Goal: Task Accomplishment & Management: Use online tool/utility

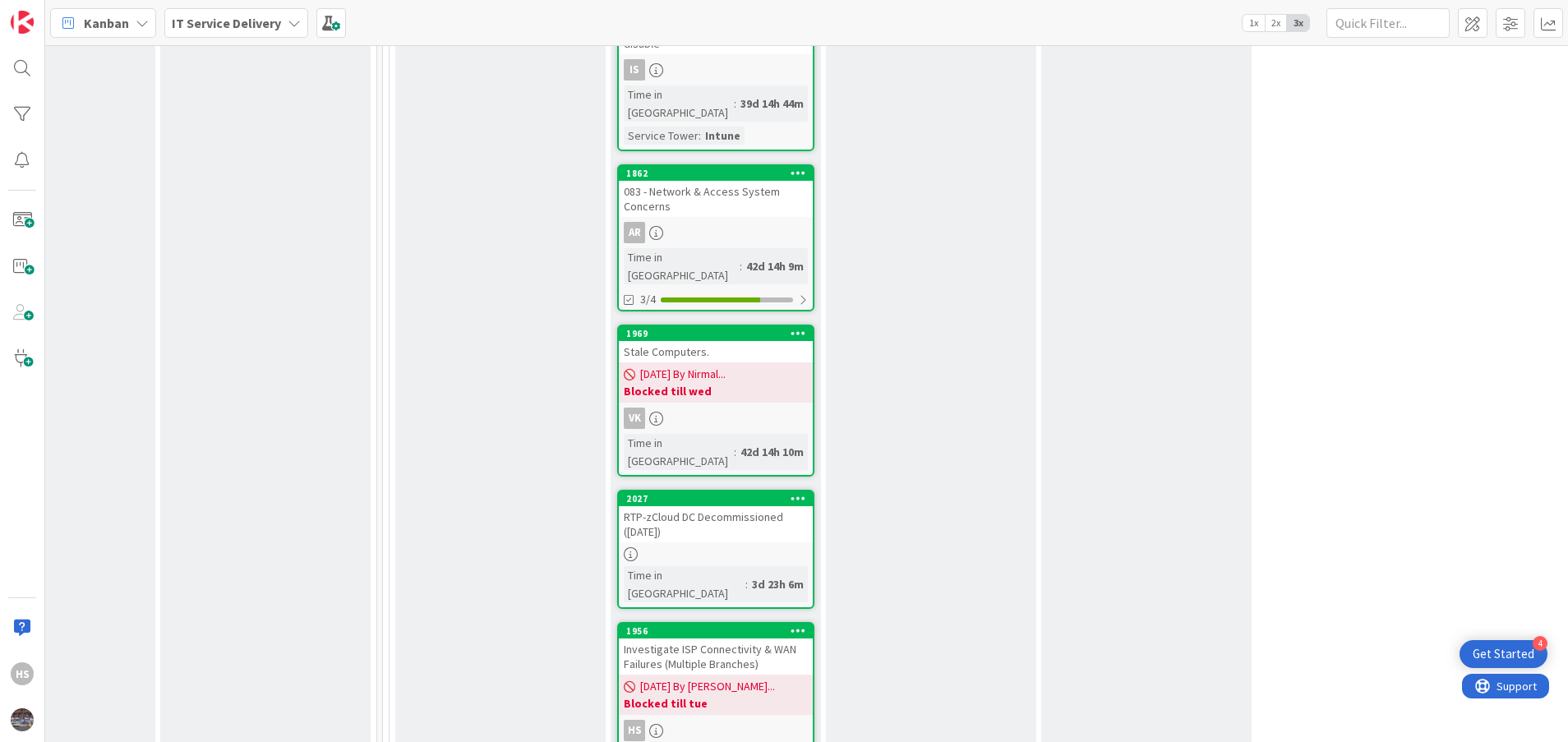
scroll to position [1794, 759]
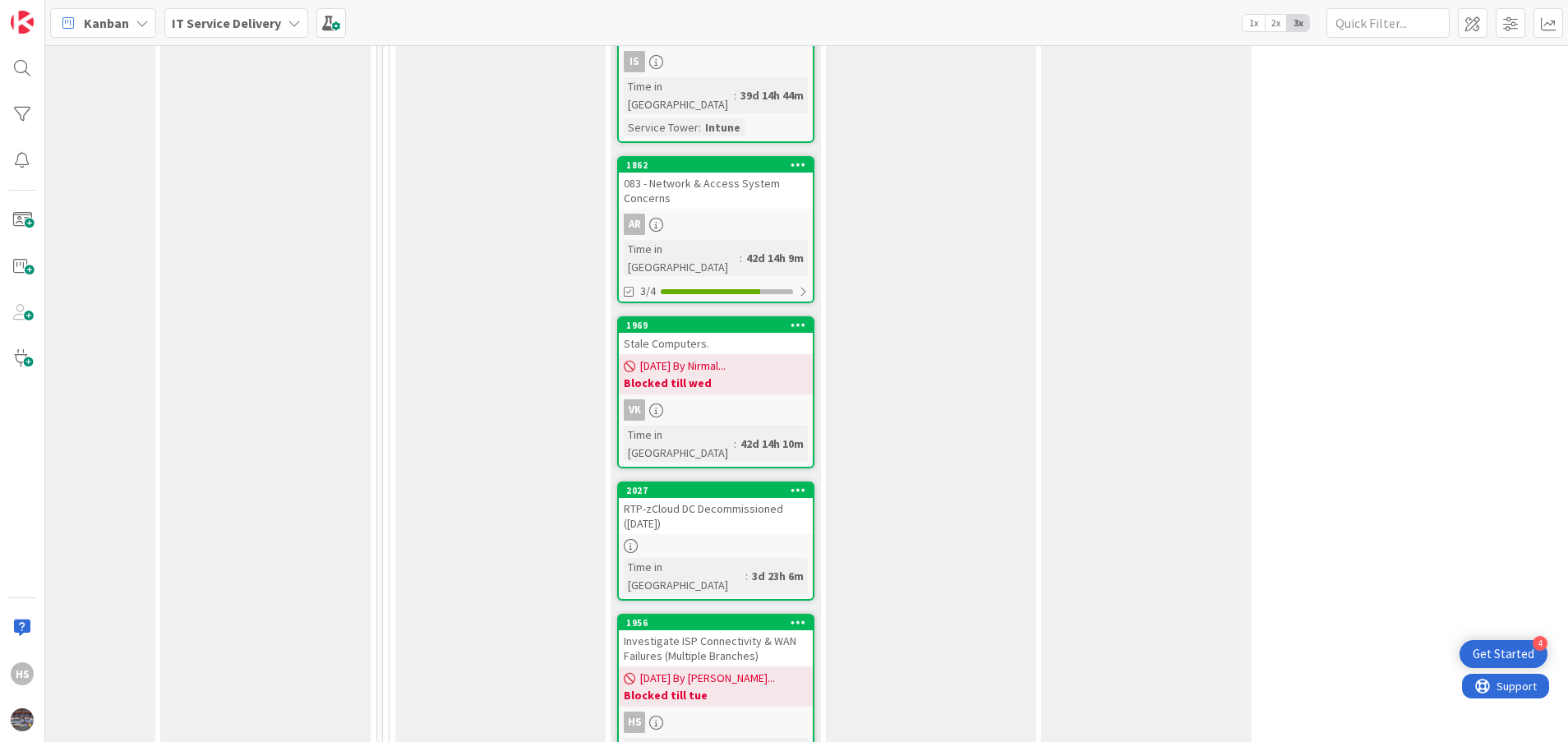
click at [741, 630] on div "Investigate ISP Connectivity & WAN Failures (Multiple Branches)" at bounding box center [716, 648] width 194 height 36
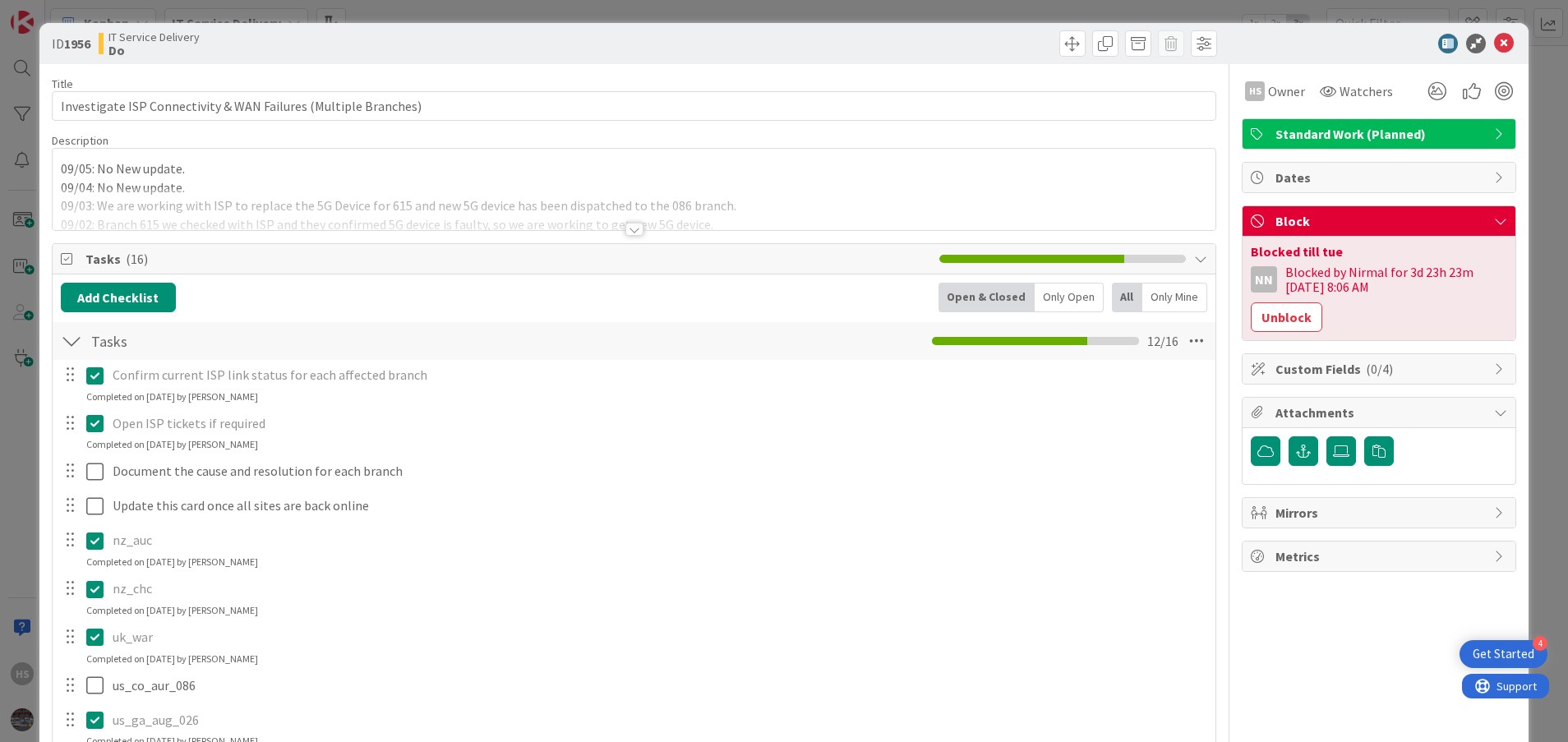
click at [626, 223] on div at bounding box center [634, 229] width 18 height 13
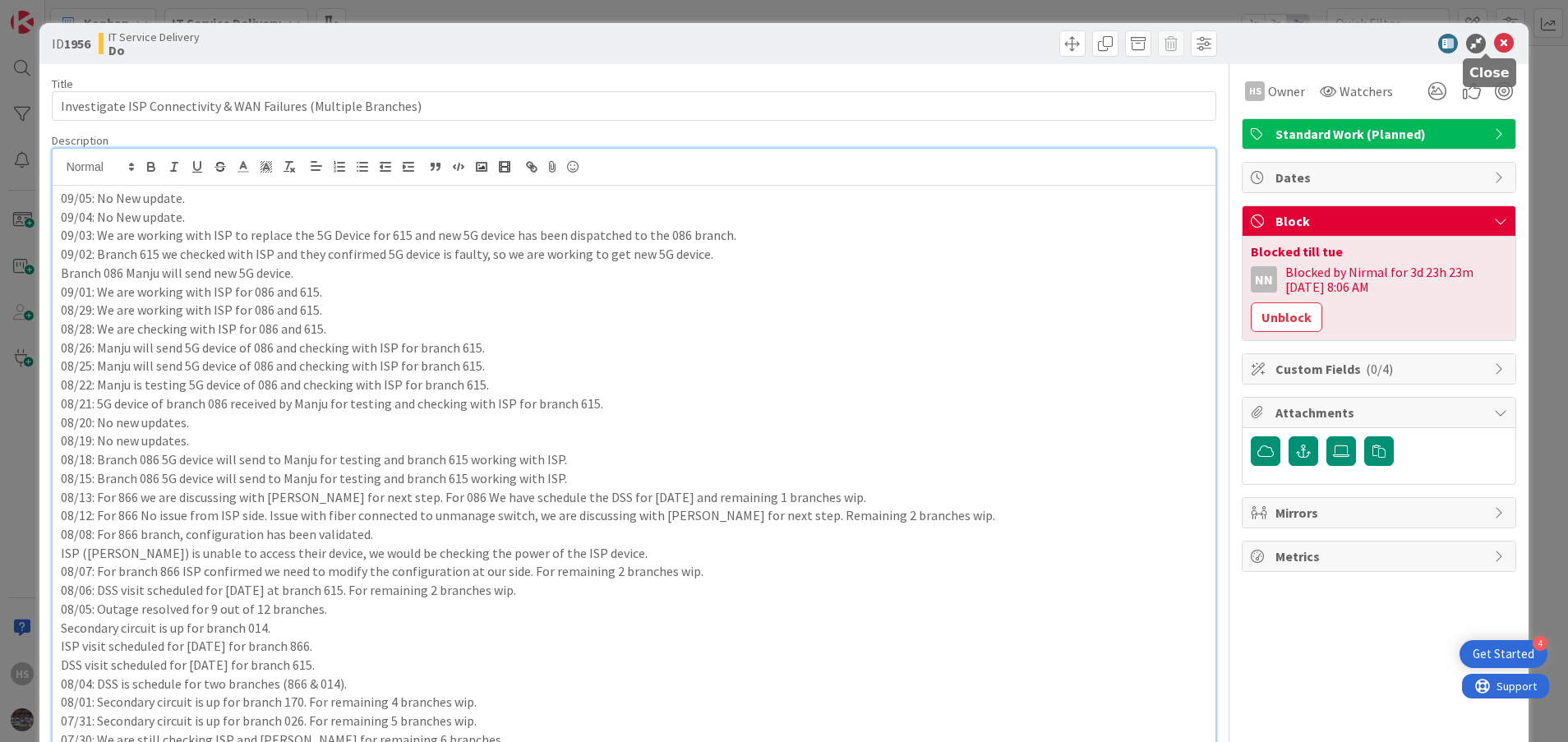
click at [1495, 37] on icon at bounding box center [1504, 44] width 20 height 20
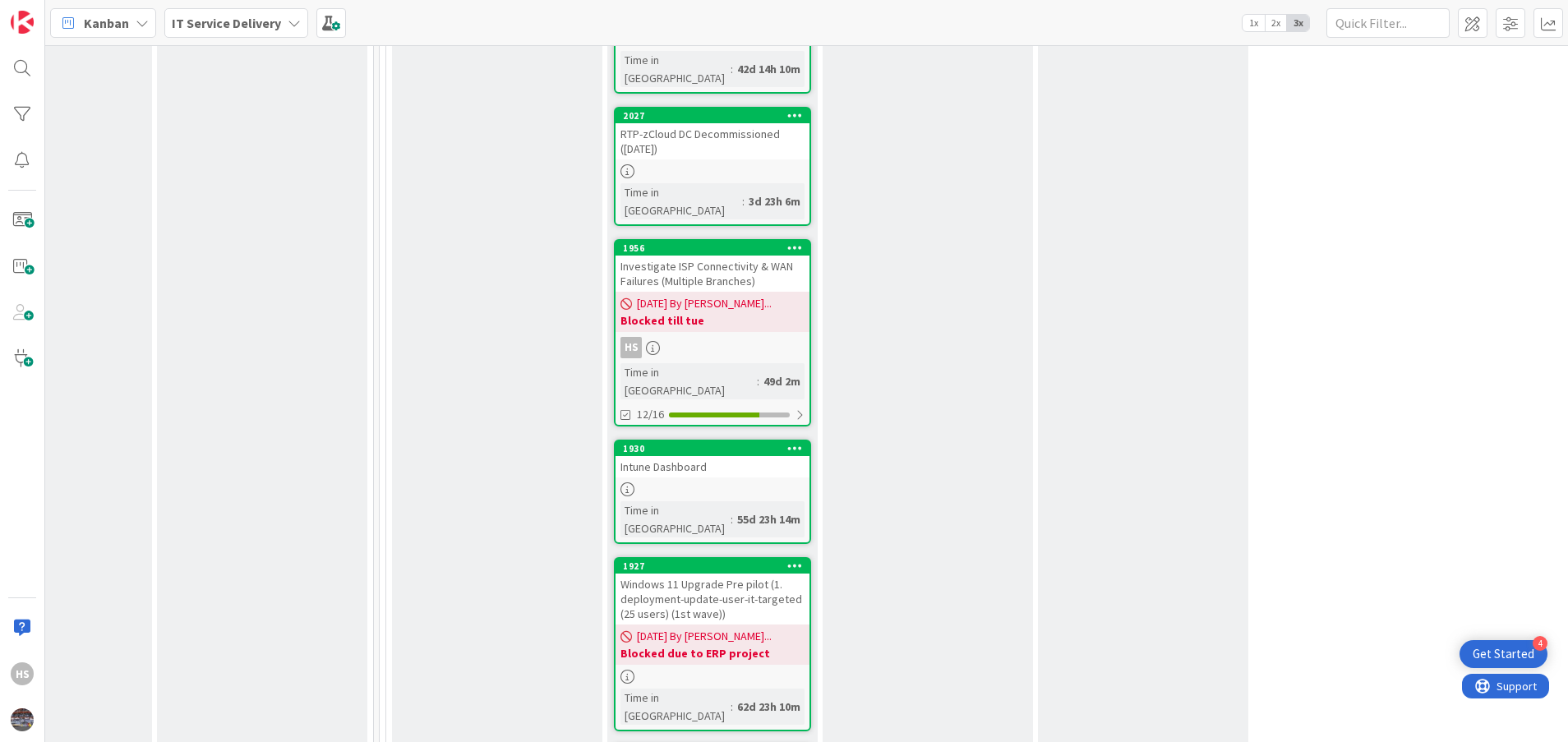
scroll to position [2169, 765]
